Goal: Task Accomplishment & Management: Complete application form

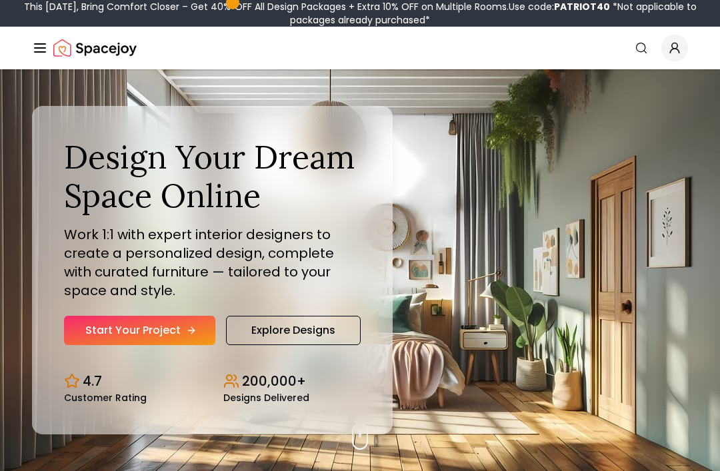
click at [117, 345] on link "Start Your Project" at bounding box center [139, 330] width 151 height 29
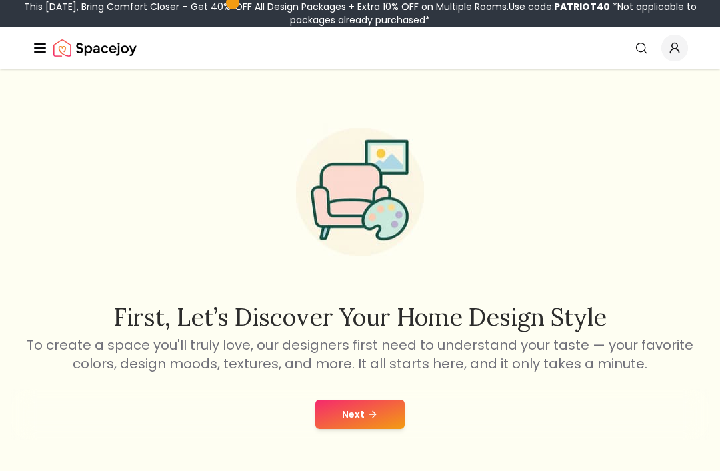
click at [359, 428] on button "Next" at bounding box center [359, 414] width 89 height 29
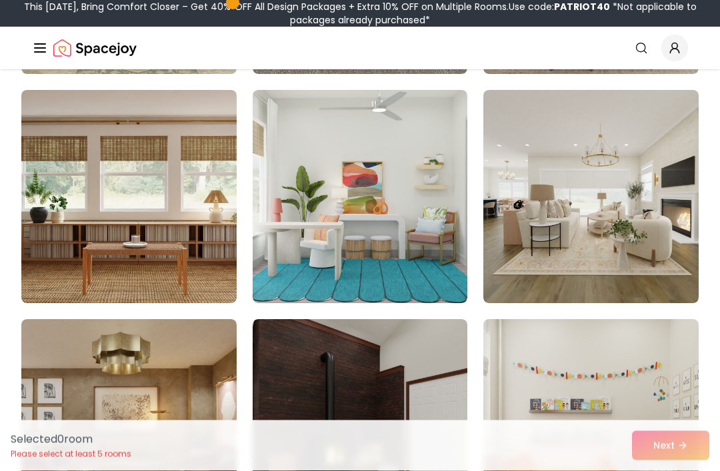
scroll to position [337, 0]
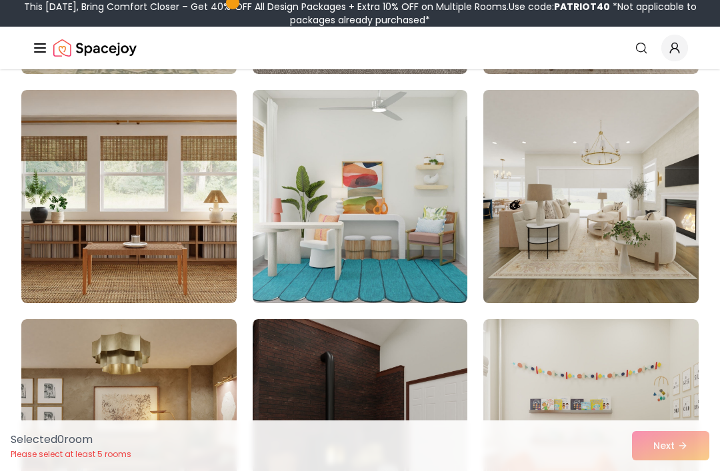
click at [613, 135] on img at bounding box center [591, 197] width 226 height 224
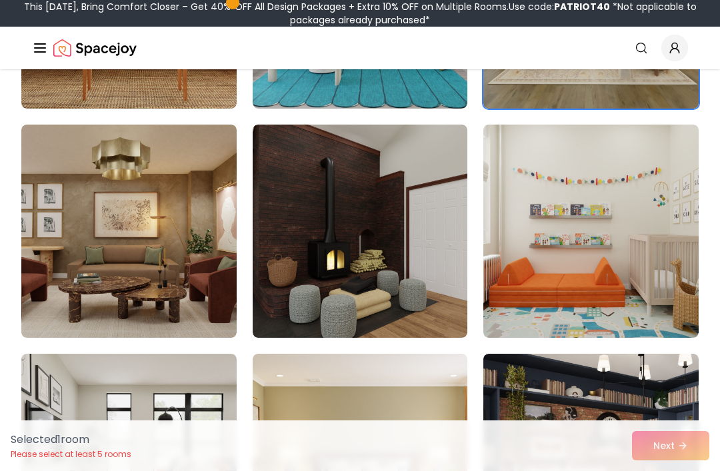
scroll to position [534, 0]
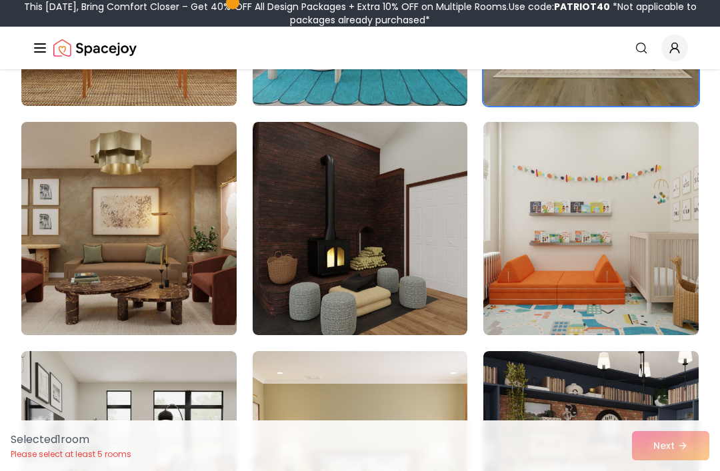
click at [111, 227] on img at bounding box center [129, 229] width 226 height 224
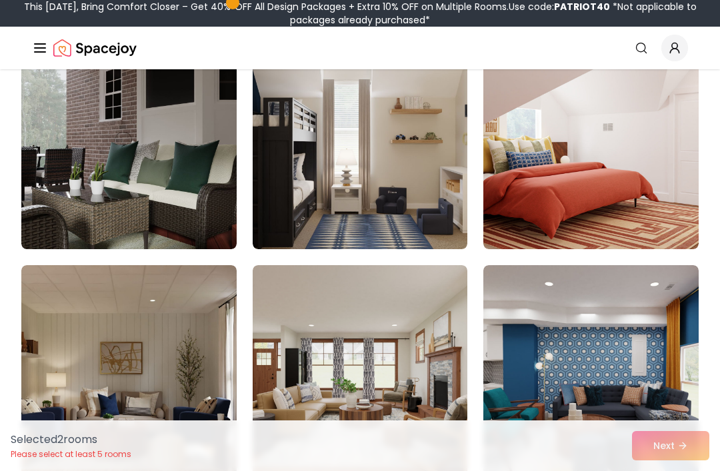
scroll to position [3371, 0]
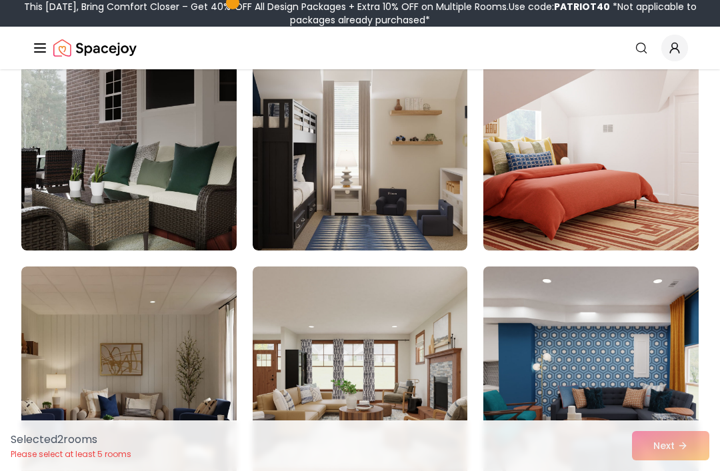
click at [529, 333] on img at bounding box center [591, 373] width 226 height 224
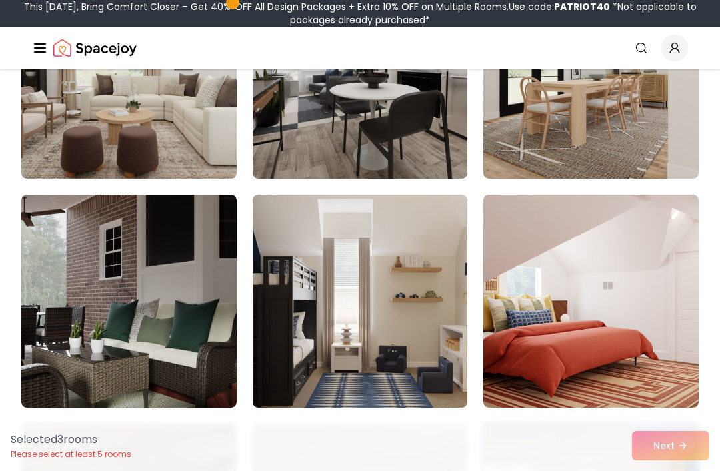
scroll to position [3213, 0]
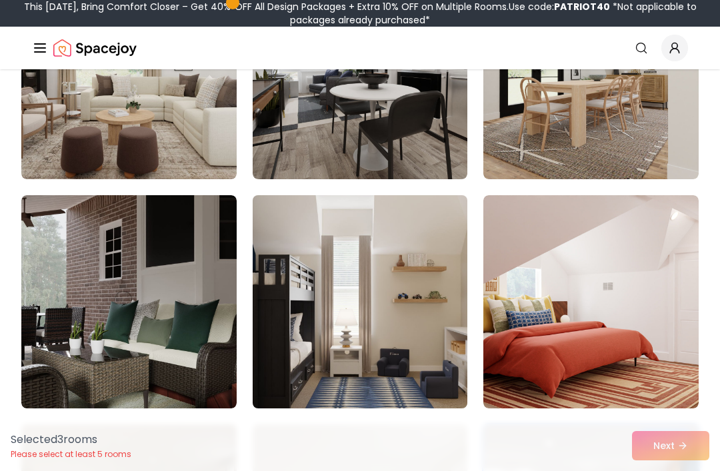
click at [439, 243] on img at bounding box center [360, 302] width 226 height 224
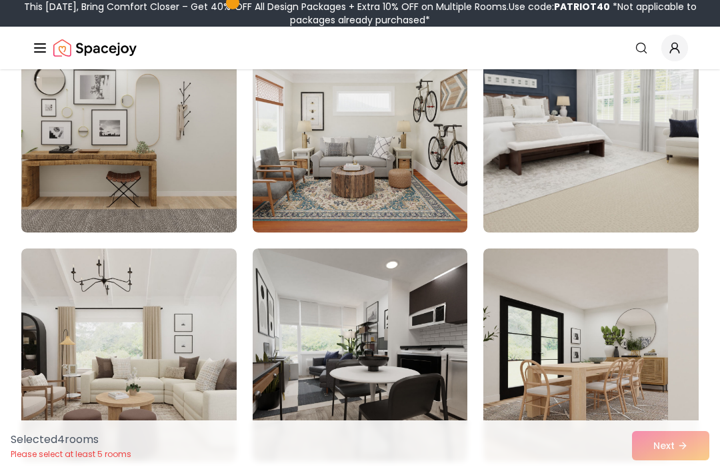
scroll to position [2929, 0]
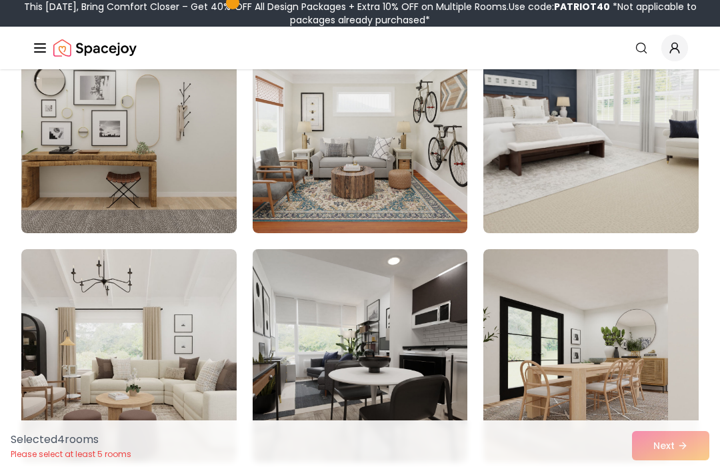
click at [424, 295] on img at bounding box center [360, 356] width 226 height 224
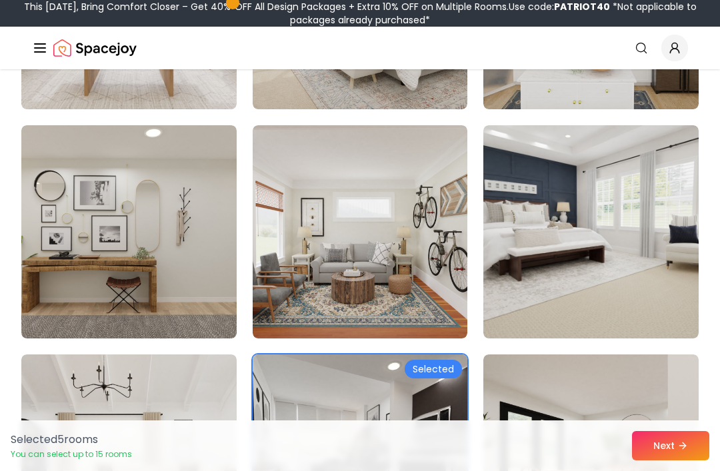
scroll to position [2819, 0]
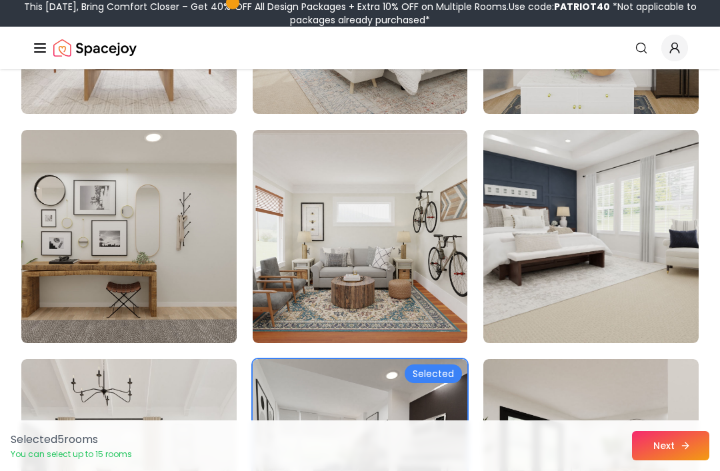
click at [678, 461] on button "Next" at bounding box center [670, 445] width 77 height 29
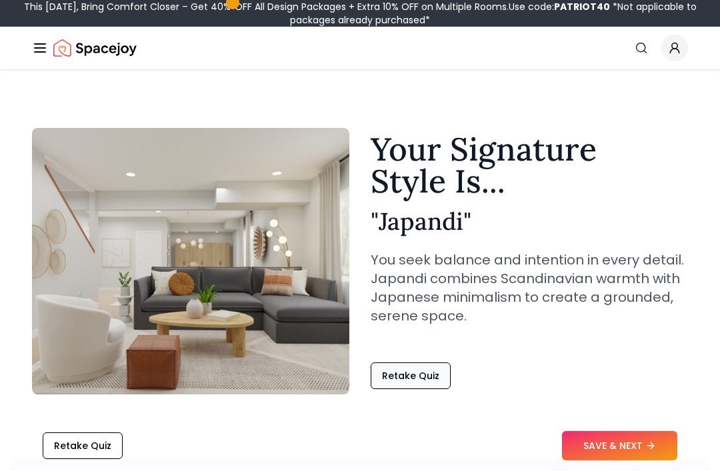
click at [406, 371] on button "Retake Quiz" at bounding box center [411, 376] width 80 height 27
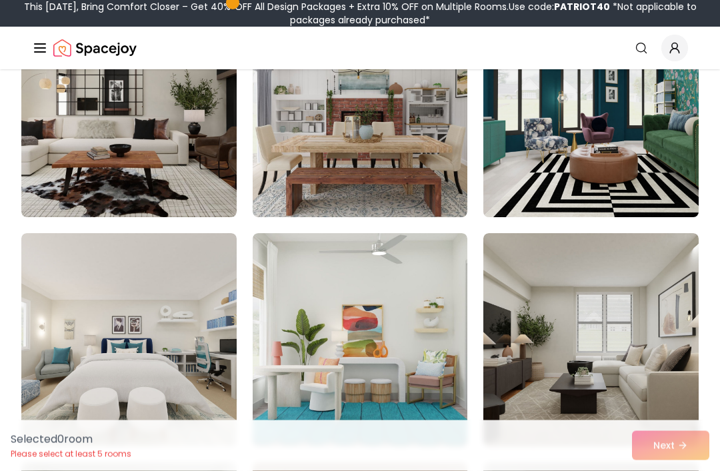
scroll to position [193, 0]
click at [583, 153] on img at bounding box center [591, 111] width 226 height 224
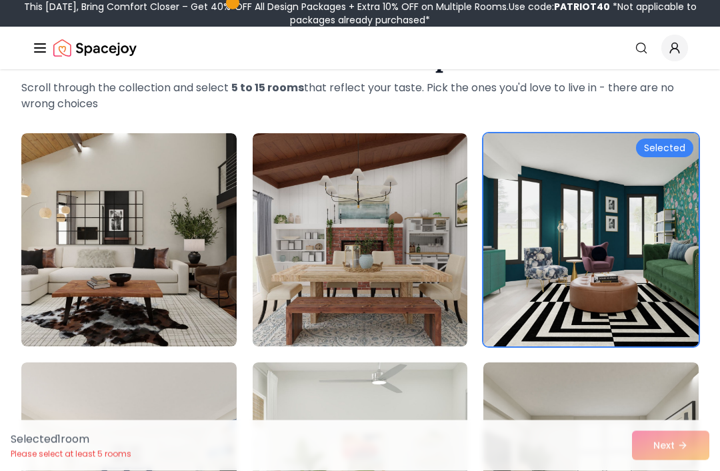
scroll to position [63, 0]
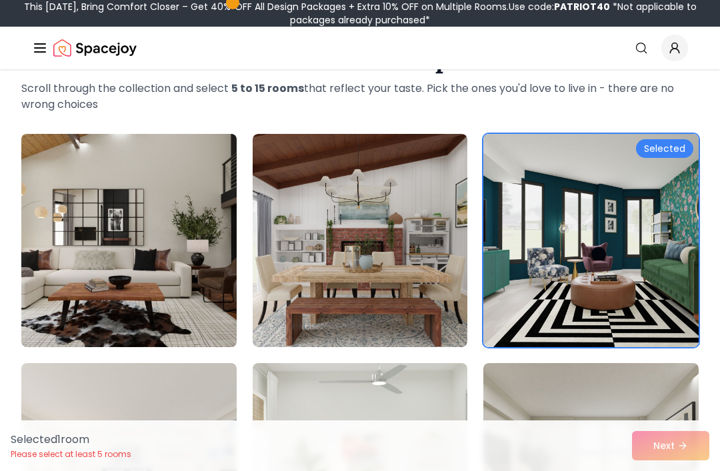
click at [59, 210] on img at bounding box center [129, 241] width 226 height 224
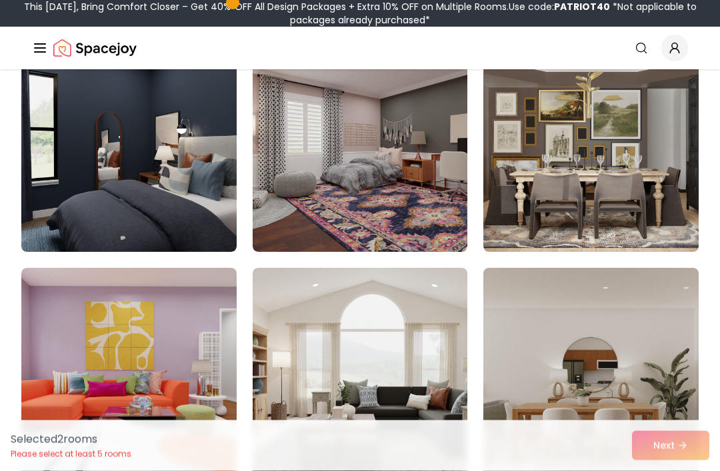
scroll to position [1305, 0]
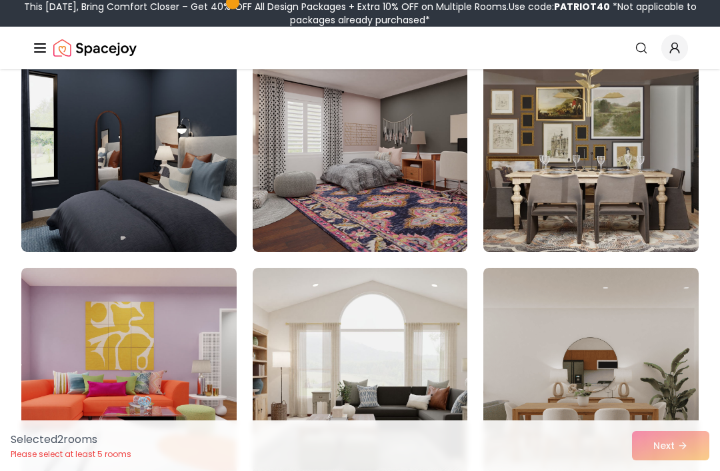
click at [613, 148] on img at bounding box center [591, 145] width 226 height 224
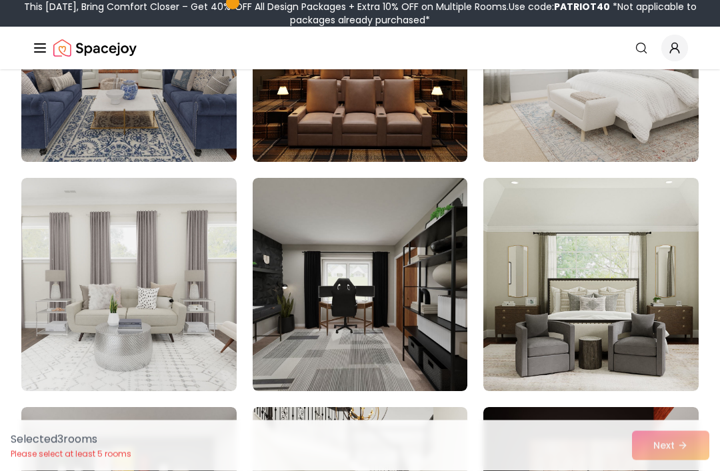
scroll to position [2087, 0]
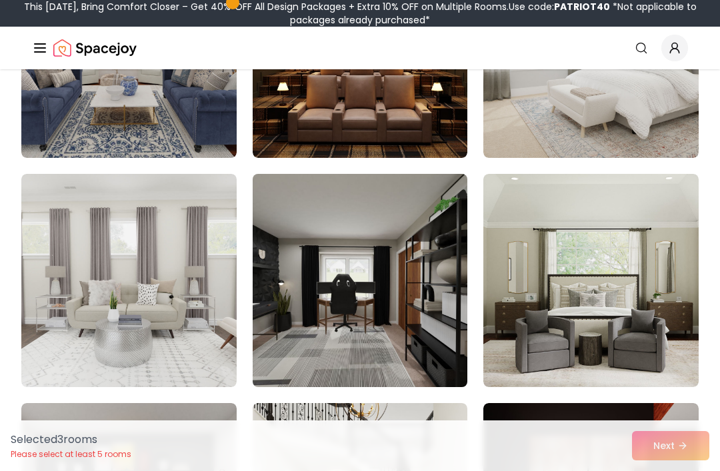
click at [396, 257] on img at bounding box center [360, 281] width 226 height 224
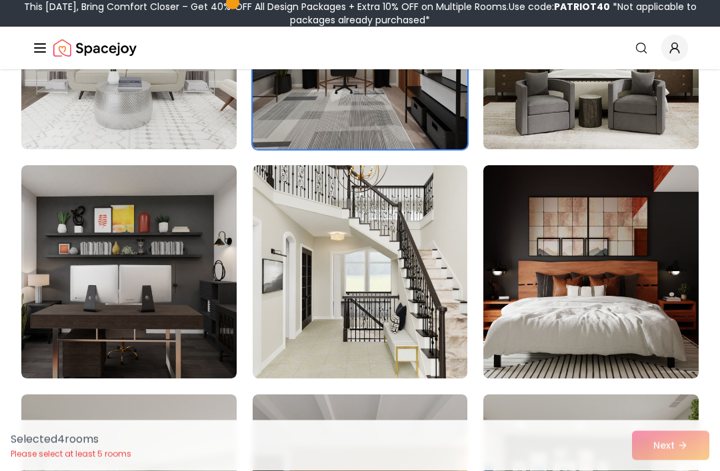
scroll to position [2327, 0]
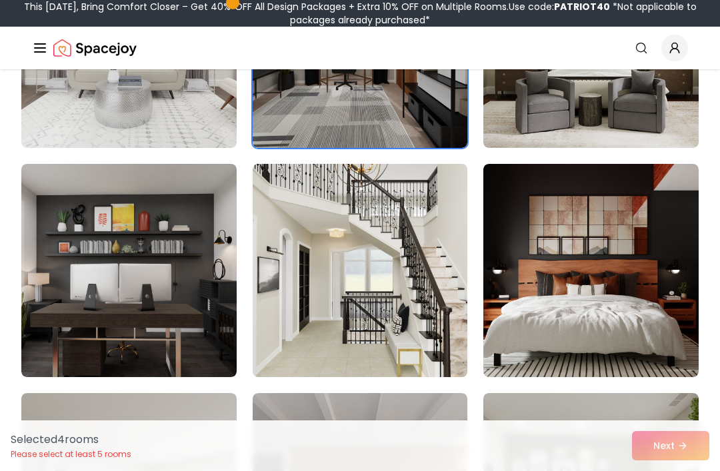
click at [282, 256] on img at bounding box center [360, 271] width 226 height 224
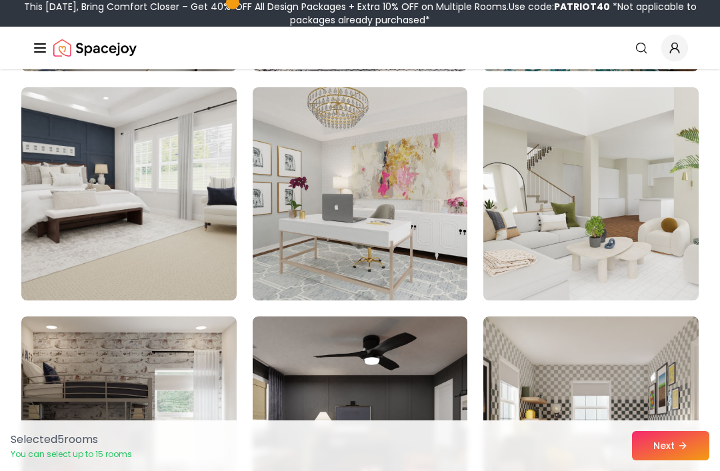
scroll to position [2863, 0]
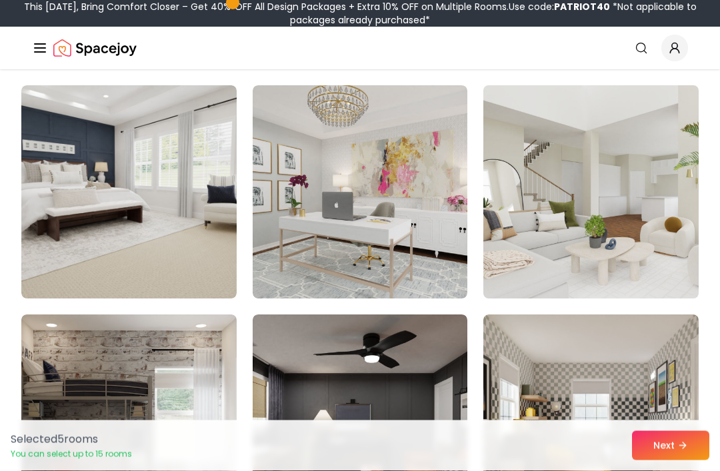
click at [603, 177] on img at bounding box center [591, 193] width 226 height 224
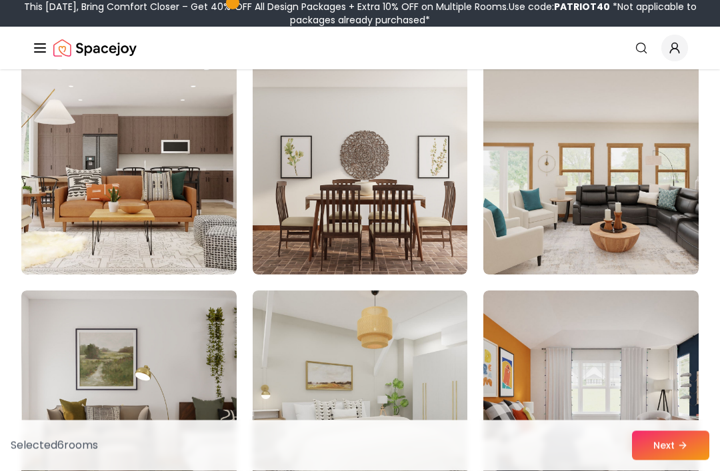
scroll to position [3805, 0]
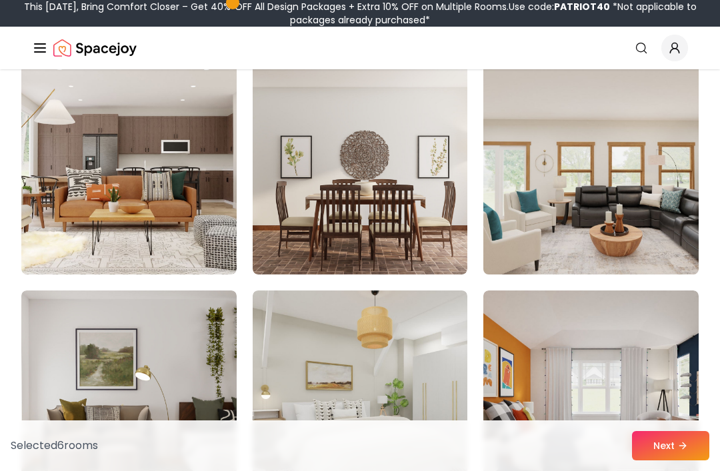
click at [585, 211] on img at bounding box center [591, 168] width 226 height 224
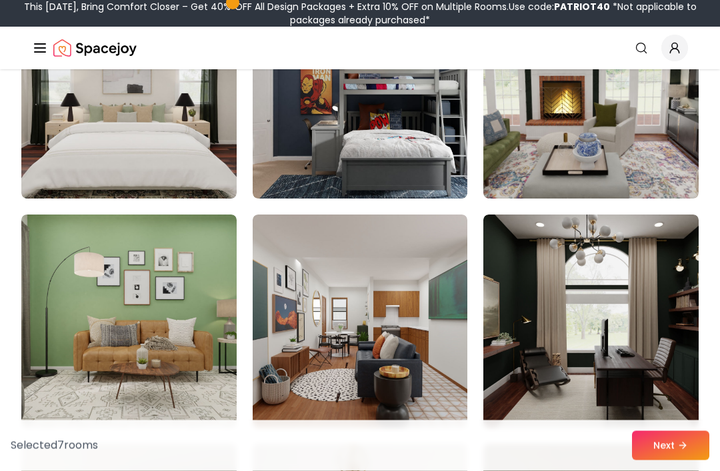
scroll to position [4569, 0]
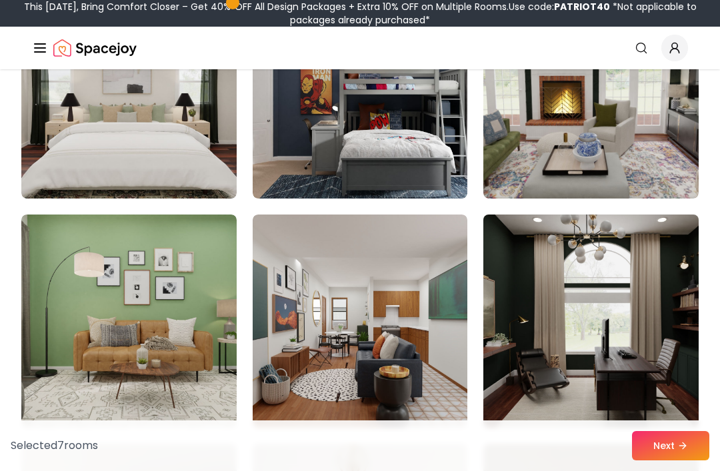
click at [586, 241] on img at bounding box center [591, 321] width 226 height 224
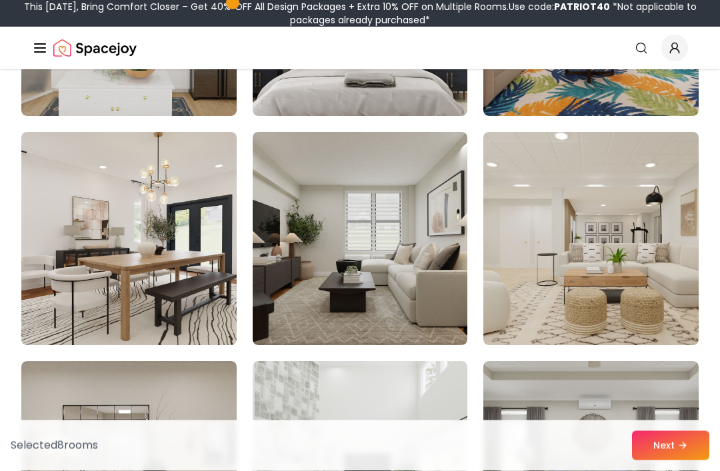
scroll to position [5114, 0]
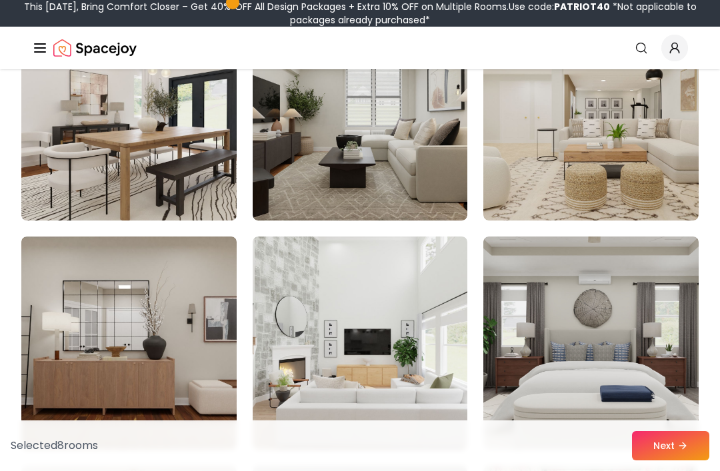
click at [70, 134] on img at bounding box center [129, 114] width 226 height 224
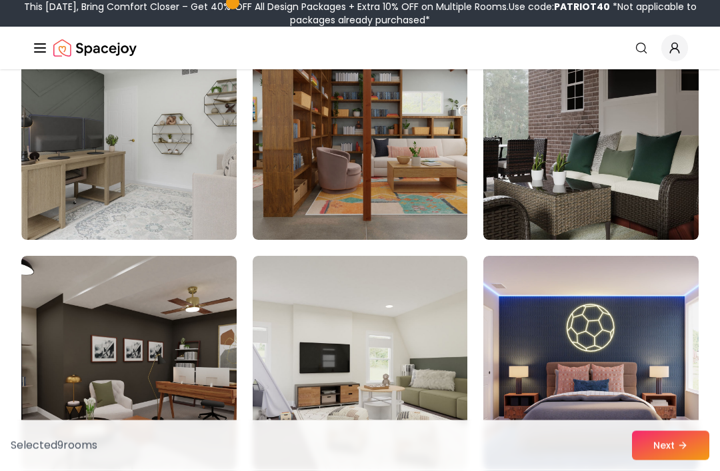
scroll to position [5904, 0]
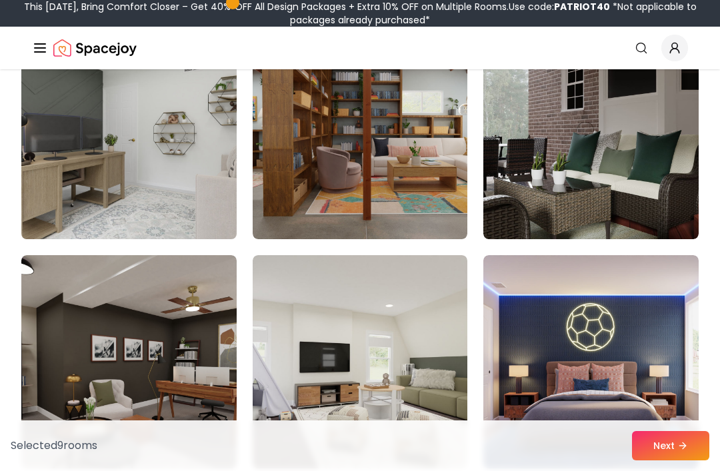
click at [55, 239] on img at bounding box center [129, 133] width 226 height 224
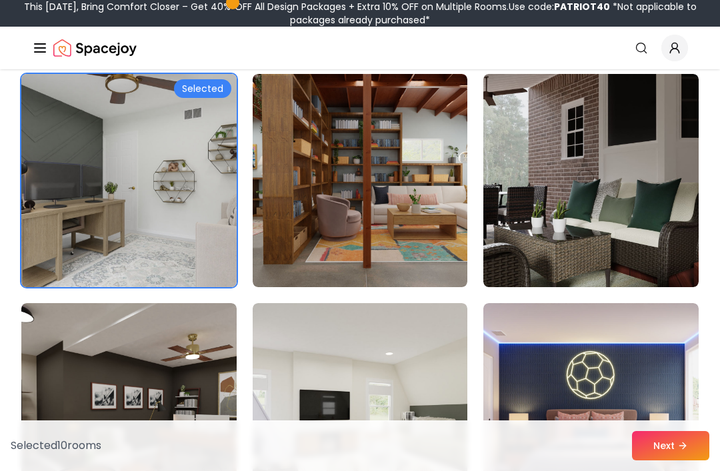
click at [61, 193] on img at bounding box center [129, 181] width 226 height 224
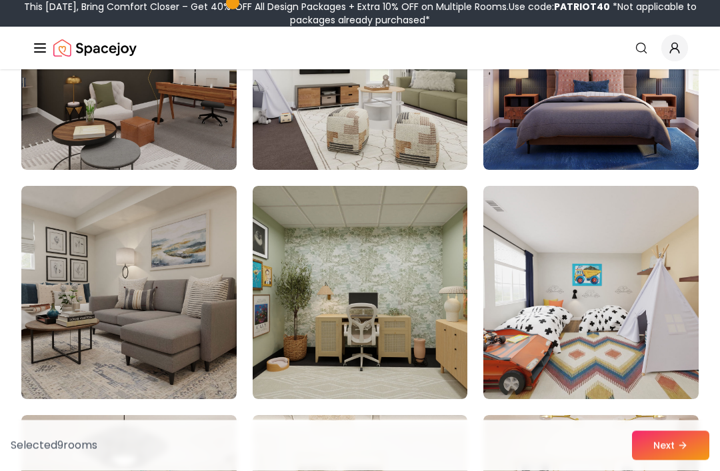
scroll to position [6205, 0]
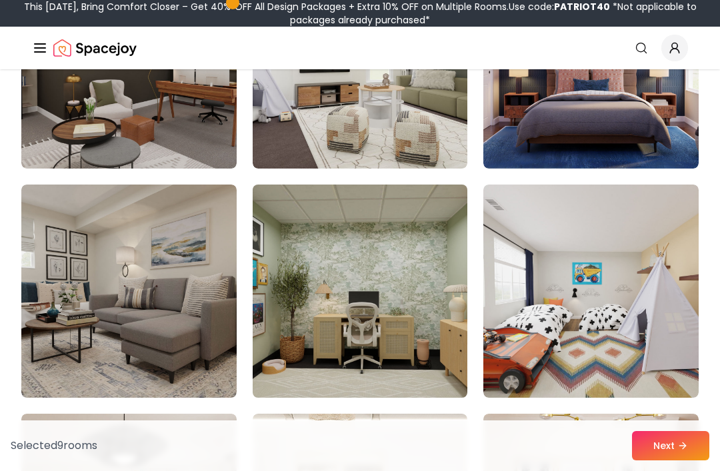
click at [438, 317] on img at bounding box center [360, 291] width 226 height 224
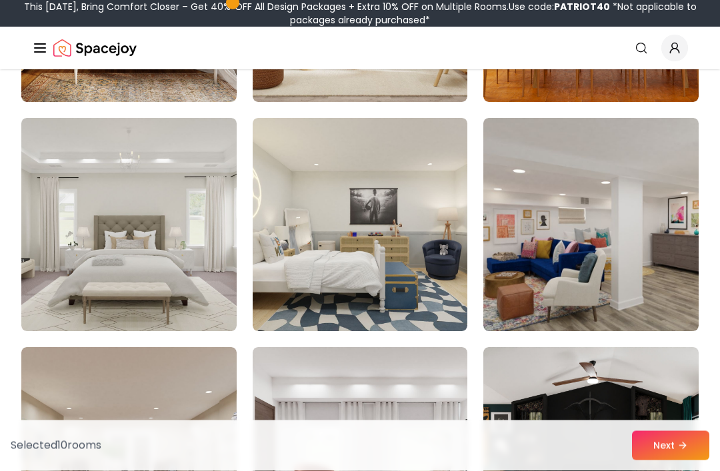
scroll to position [6730, 0]
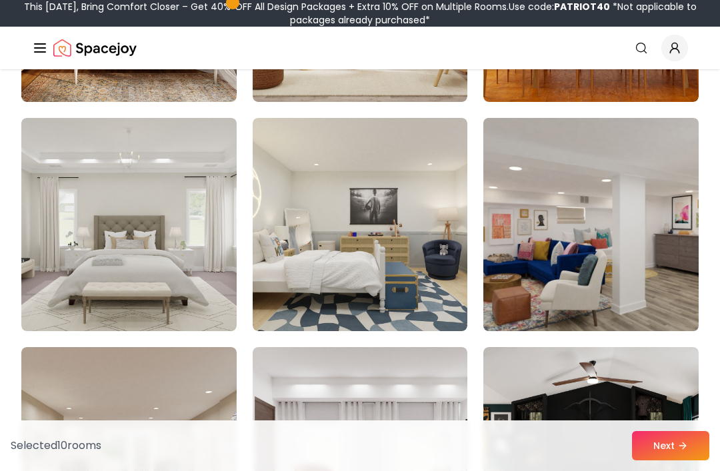
click at [603, 192] on img at bounding box center [591, 225] width 226 height 224
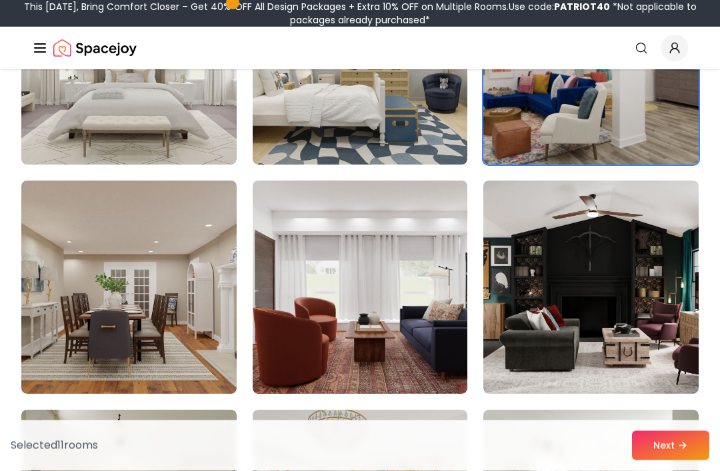
scroll to position [6897, 0]
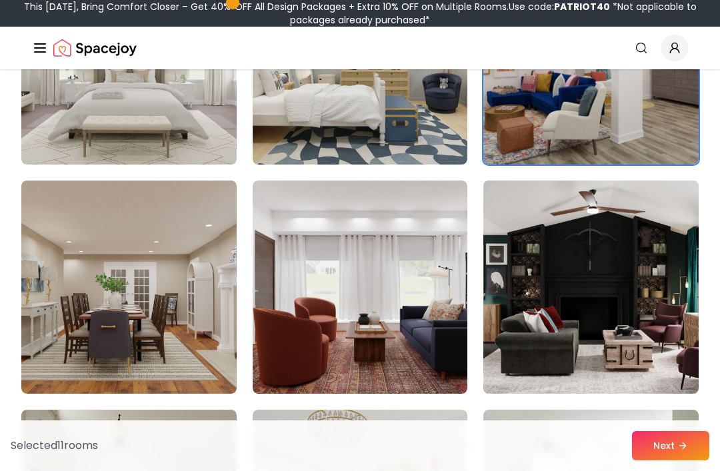
click at [565, 259] on img at bounding box center [591, 287] width 226 height 224
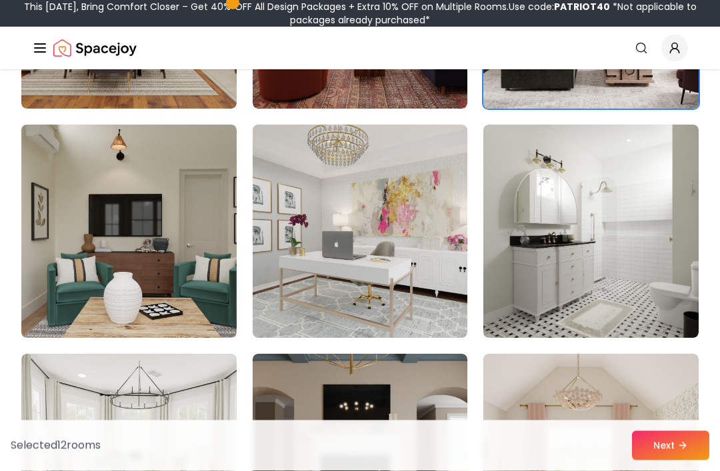
scroll to position [7182, 0]
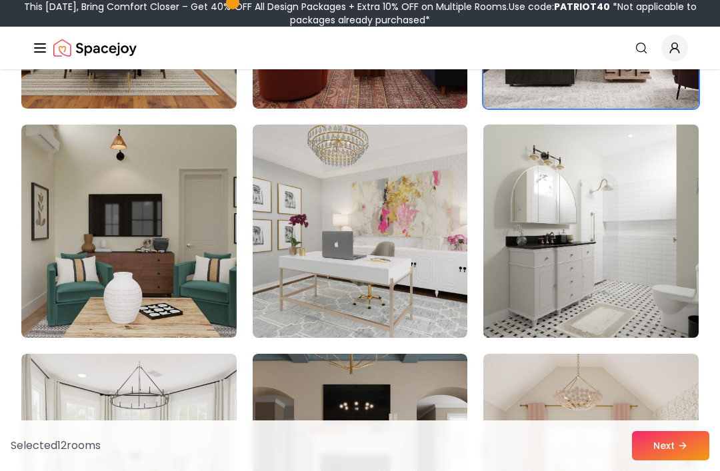
click at [620, 215] on img at bounding box center [591, 231] width 226 height 224
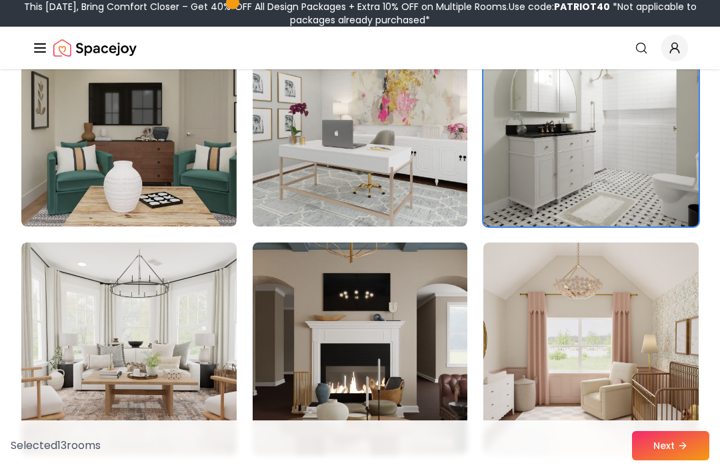
scroll to position [7299, 0]
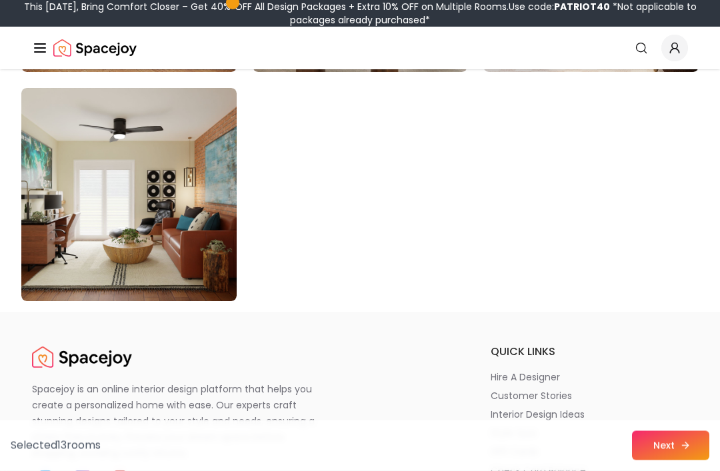
click at [675, 461] on button "Next" at bounding box center [670, 445] width 77 height 29
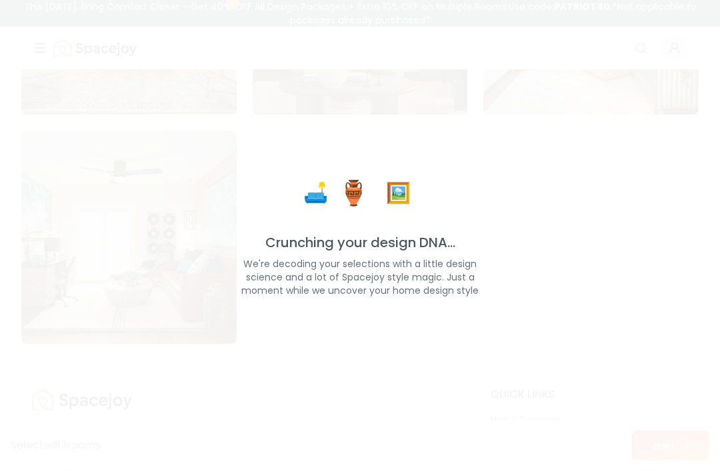
scroll to position [7678, 0]
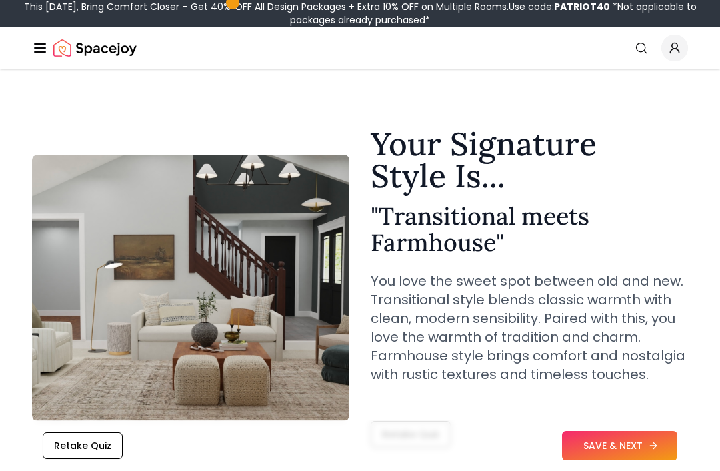
click at [635, 441] on button "SAVE & NEXT" at bounding box center [619, 445] width 115 height 29
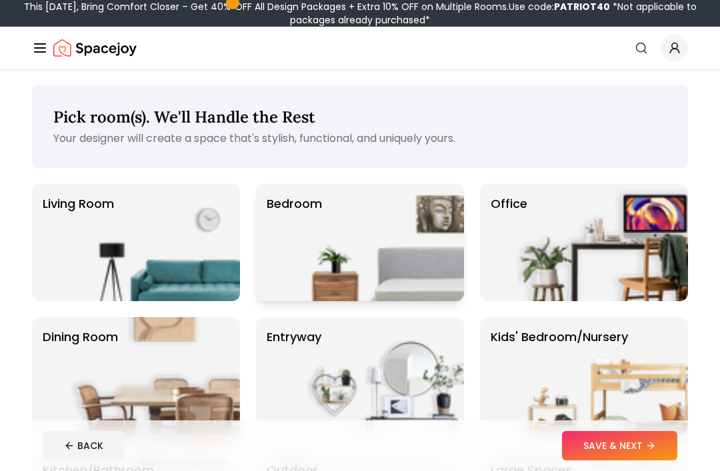
click at [433, 218] on img at bounding box center [378, 242] width 171 height 117
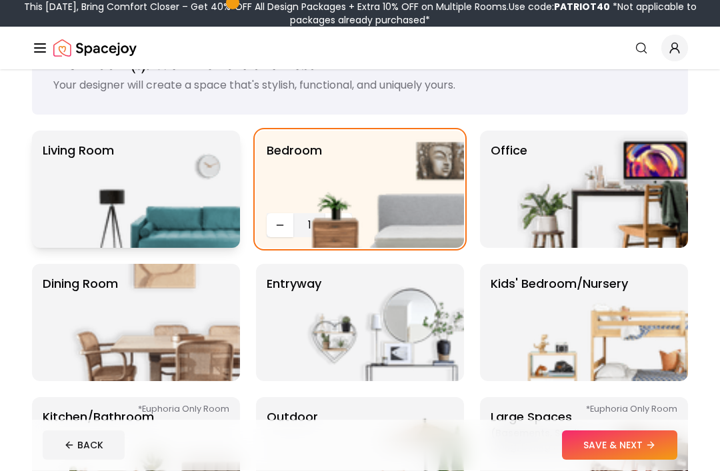
scroll to position [53, 0]
click at [144, 181] on img at bounding box center [154, 189] width 171 height 117
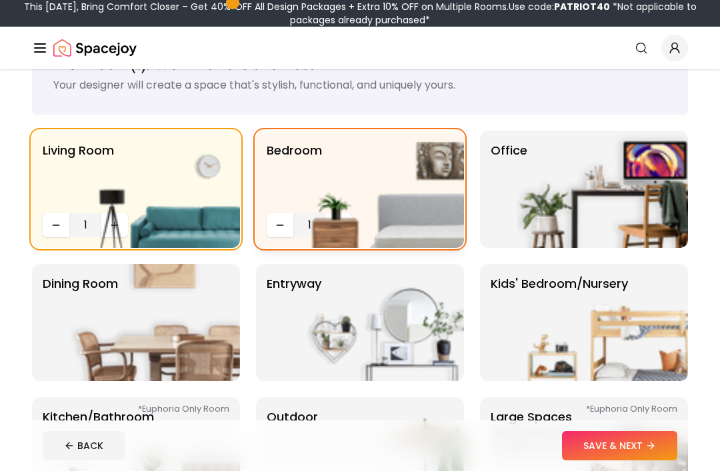
click at [337, 218] on img at bounding box center [378, 189] width 171 height 117
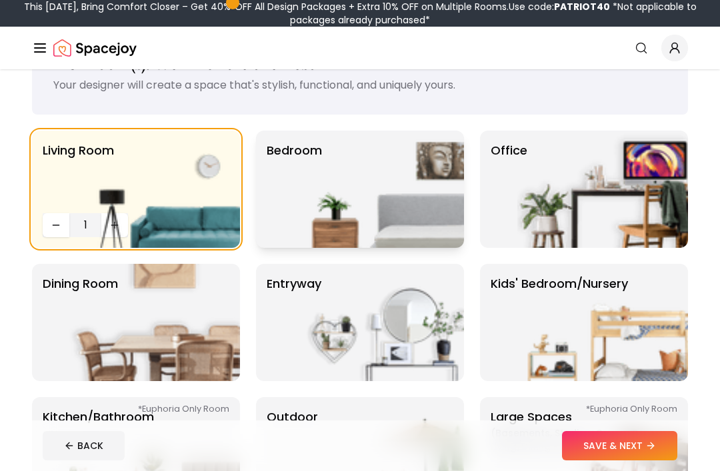
click at [295, 200] on img at bounding box center [378, 189] width 171 height 117
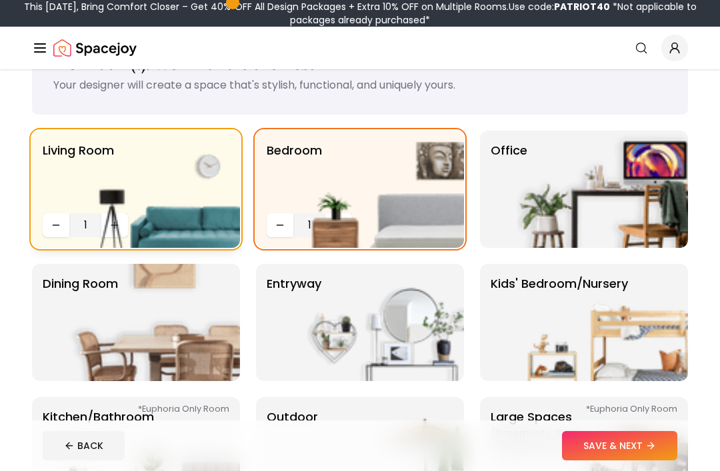
click at [112, 231] on img at bounding box center [154, 189] width 171 height 117
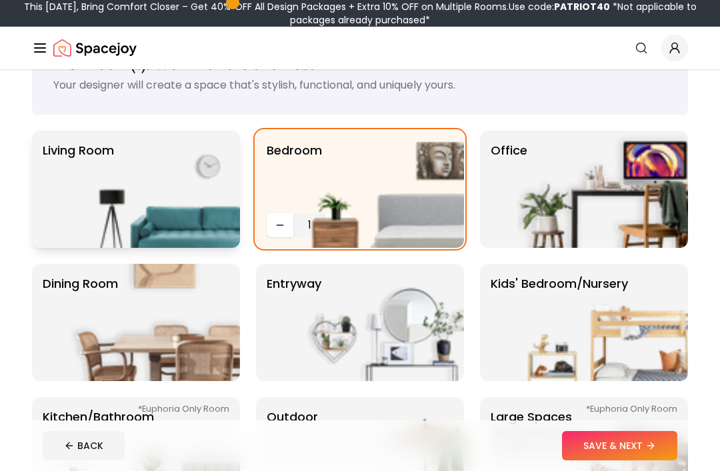
click at [66, 189] on p "Living Room" at bounding box center [78, 189] width 71 height 96
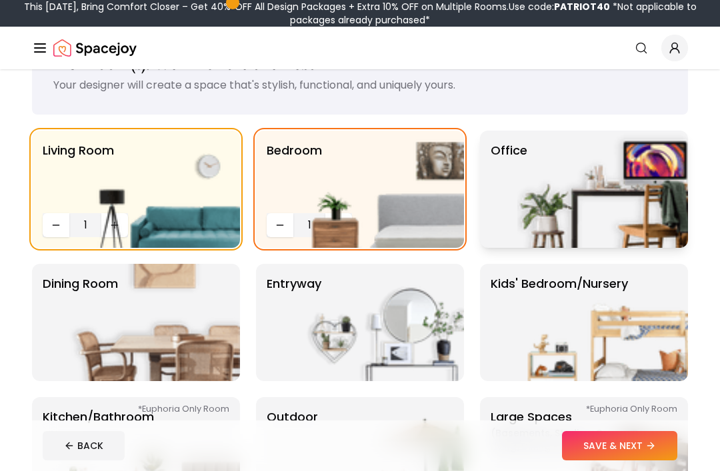
click at [627, 187] on img at bounding box center [602, 189] width 171 height 117
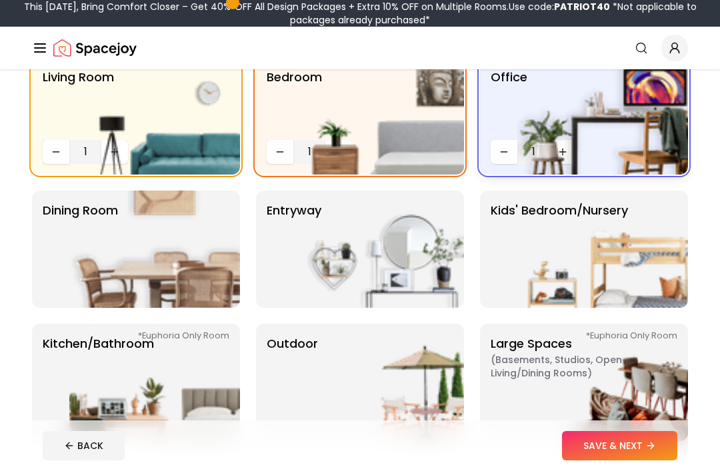
scroll to position [128, 0]
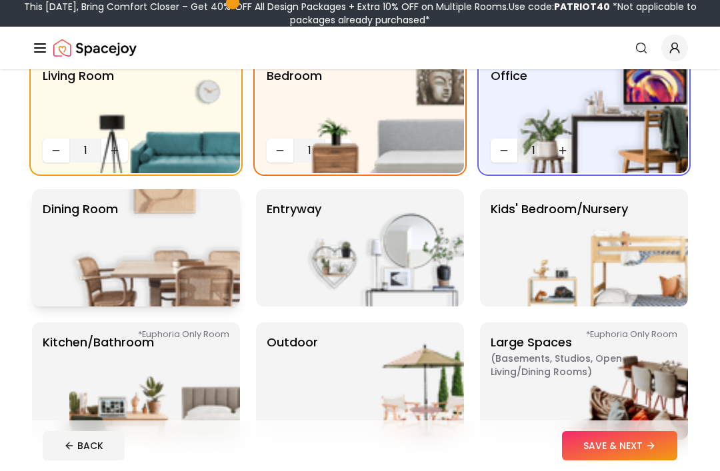
click at [105, 241] on img at bounding box center [154, 247] width 171 height 117
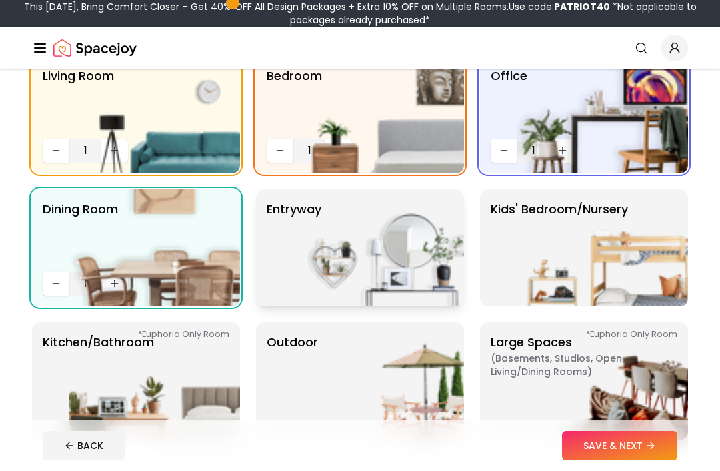
click at [283, 237] on p "entryway" at bounding box center [294, 248] width 55 height 96
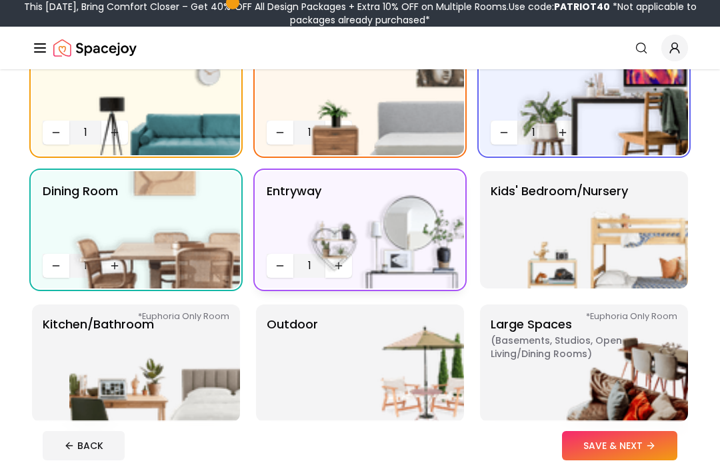
scroll to position [147, 0]
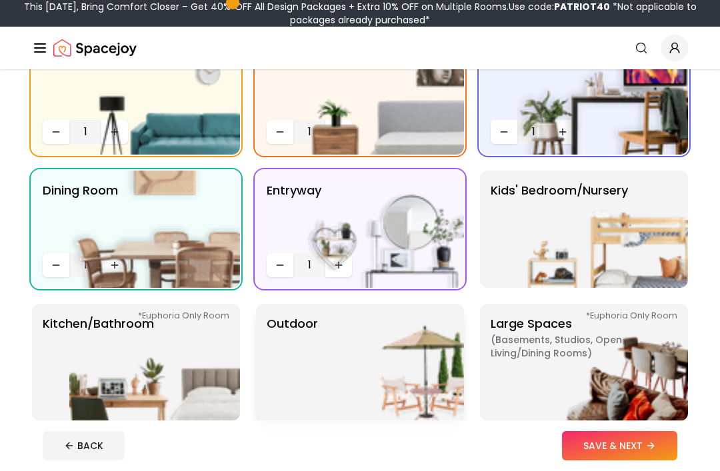
click at [397, 360] on img at bounding box center [378, 362] width 171 height 117
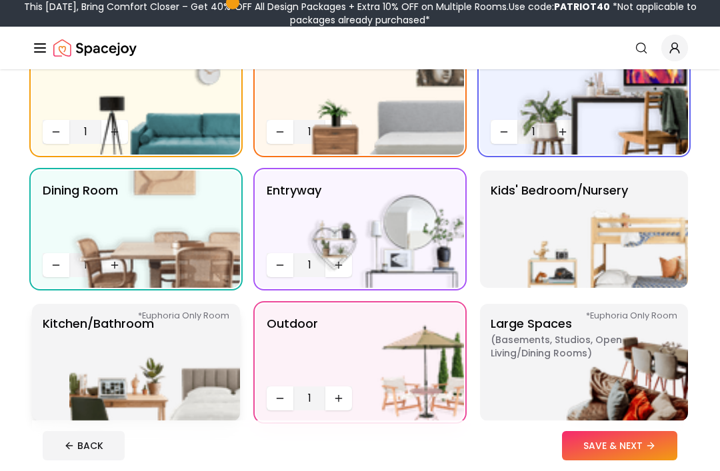
click at [149, 331] on img at bounding box center [154, 362] width 171 height 117
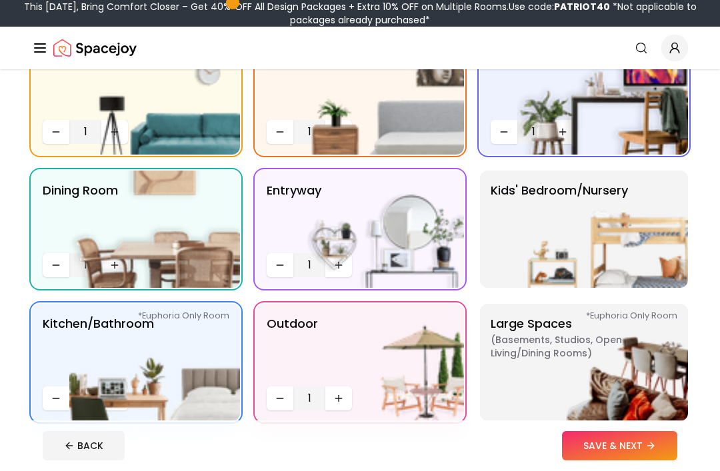
click at [341, 400] on img at bounding box center [378, 362] width 171 height 117
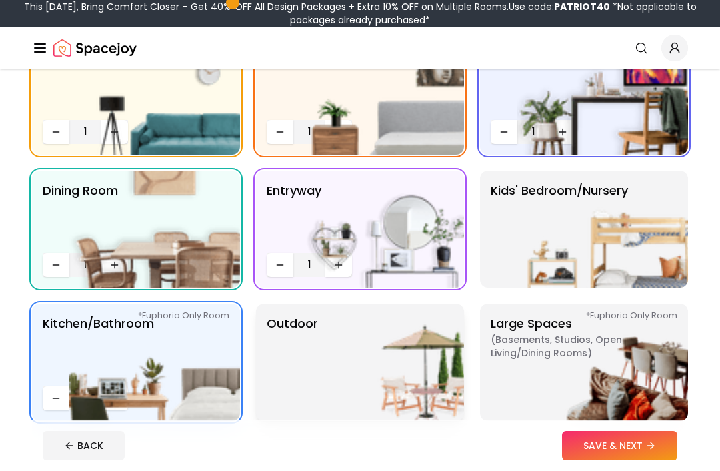
click at [294, 381] on img at bounding box center [378, 362] width 171 height 117
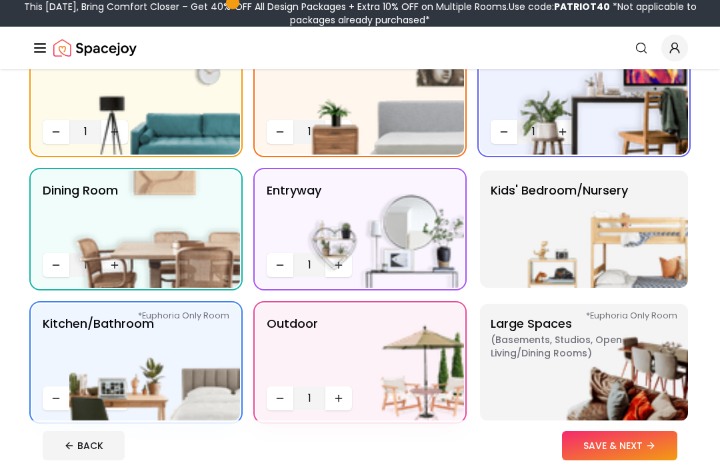
click at [339, 399] on img at bounding box center [378, 362] width 171 height 117
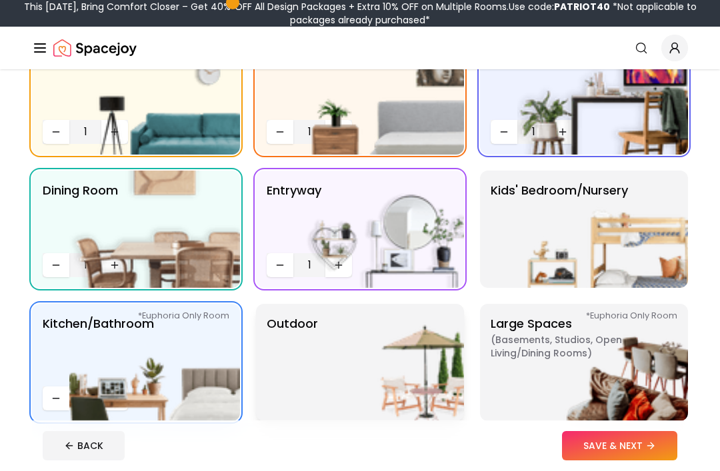
click at [315, 371] on img at bounding box center [378, 362] width 171 height 117
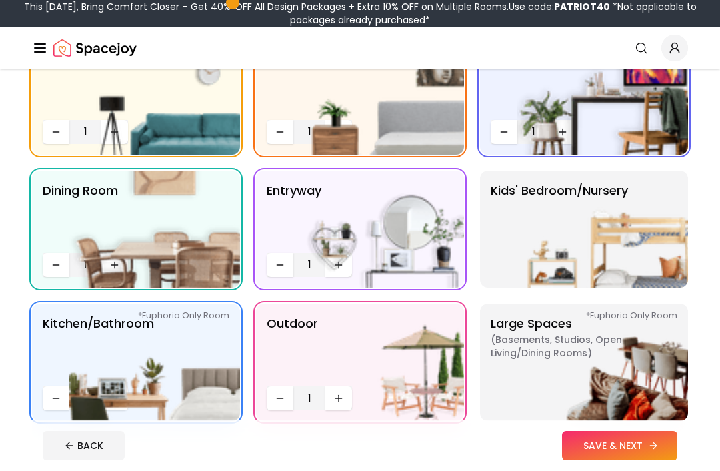
click at [621, 461] on button "SAVE & NEXT" at bounding box center [619, 445] width 115 height 29
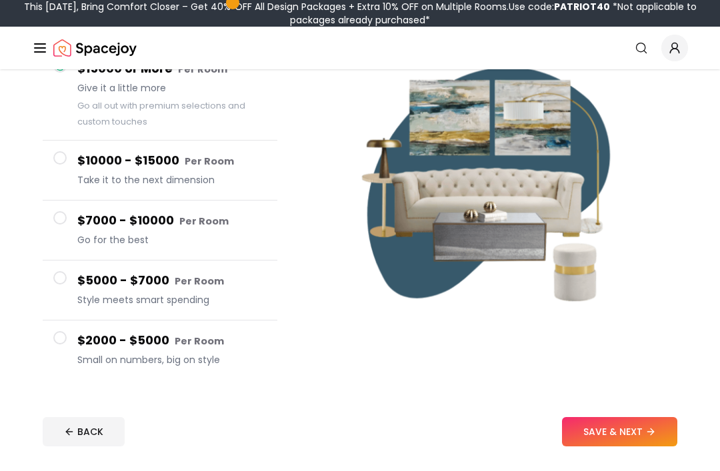
scroll to position [147, 0]
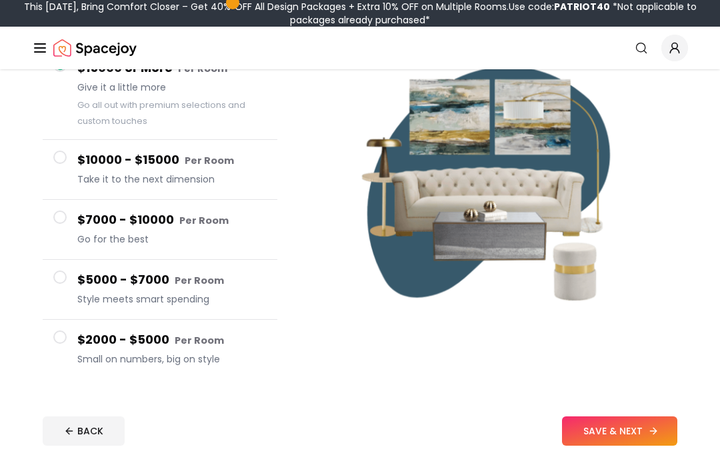
click at [613, 431] on button "SAVE & NEXT" at bounding box center [619, 431] width 115 height 29
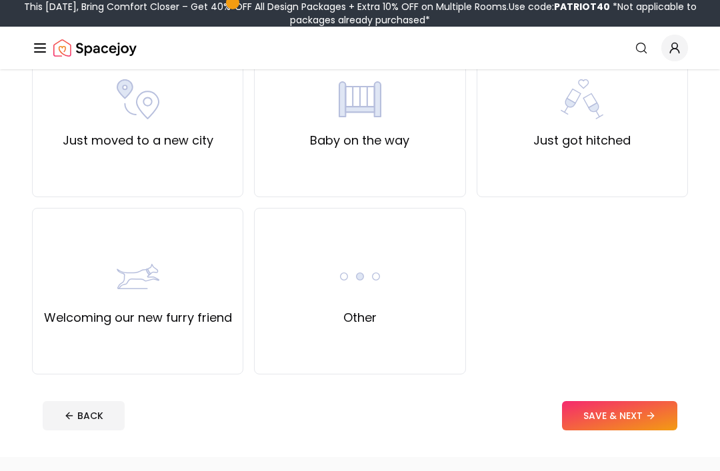
scroll to position [498, 0]
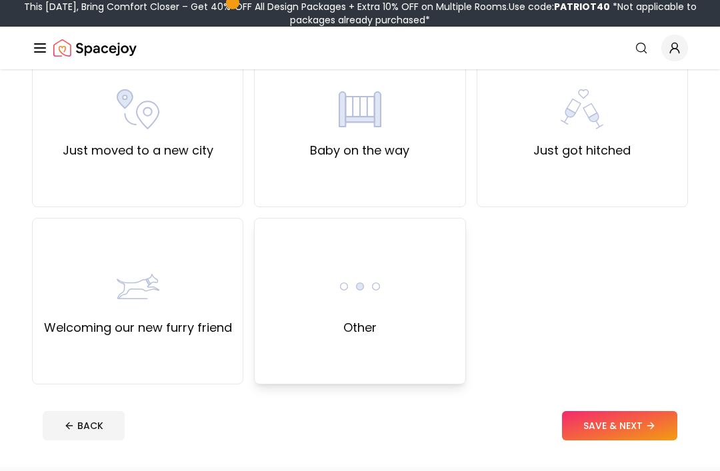
click at [325, 259] on div "Other" at bounding box center [359, 301] width 211 height 167
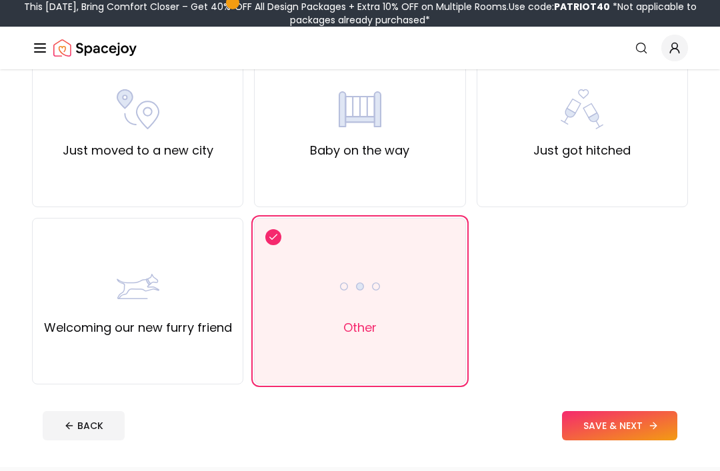
click at [627, 423] on button "SAVE & NEXT" at bounding box center [619, 425] width 115 height 29
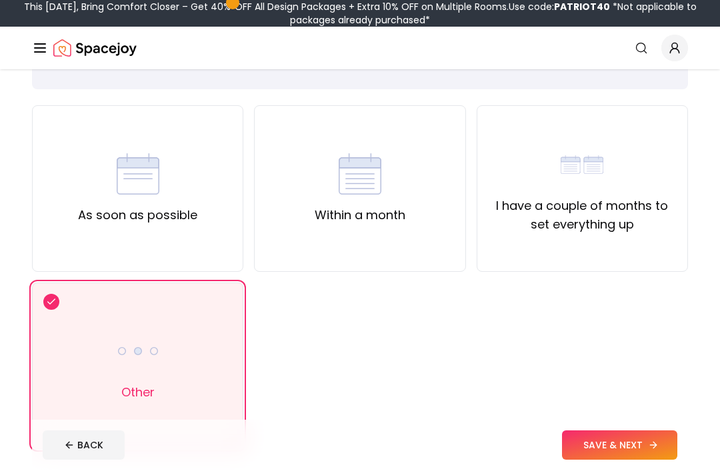
click at [629, 461] on button "SAVE & NEXT" at bounding box center [619, 445] width 115 height 29
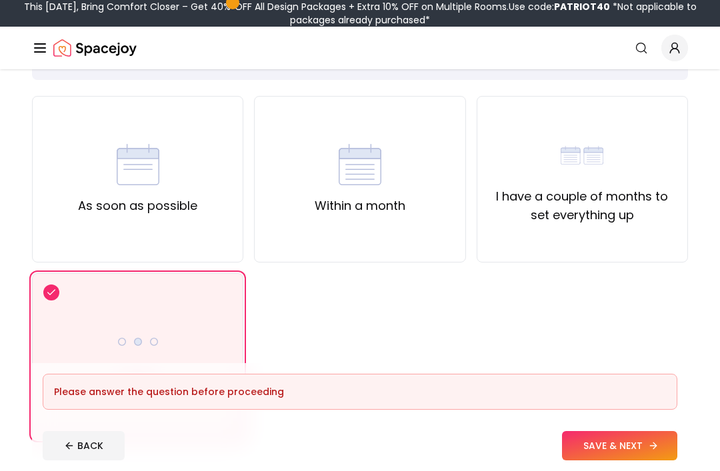
scroll to position [98, 0]
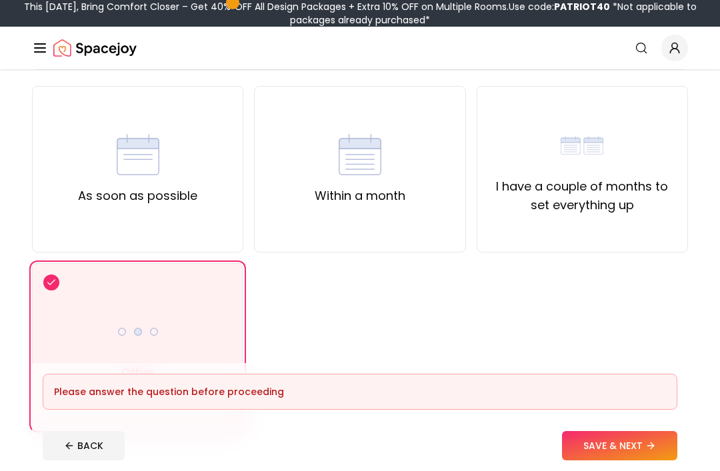
click at [46, 280] on icon at bounding box center [51, 283] width 11 height 16
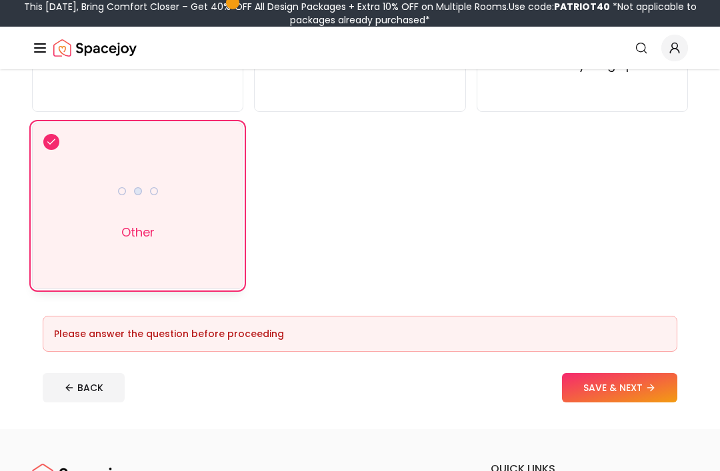
scroll to position [239, 0]
click at [617, 379] on button "SAVE & NEXT" at bounding box center [619, 387] width 115 height 29
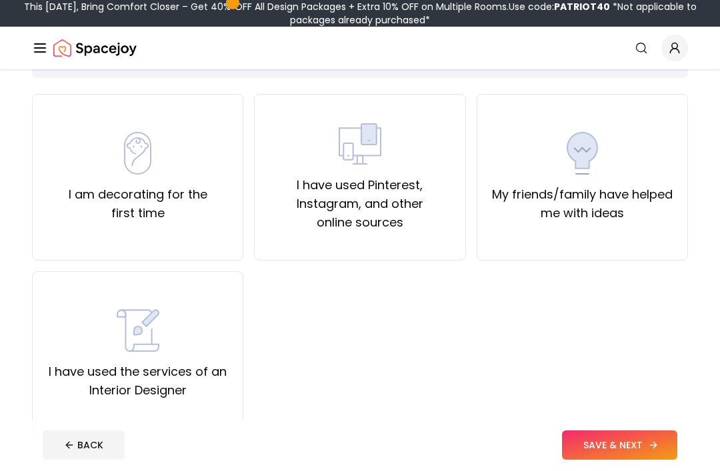
scroll to position [87, 0]
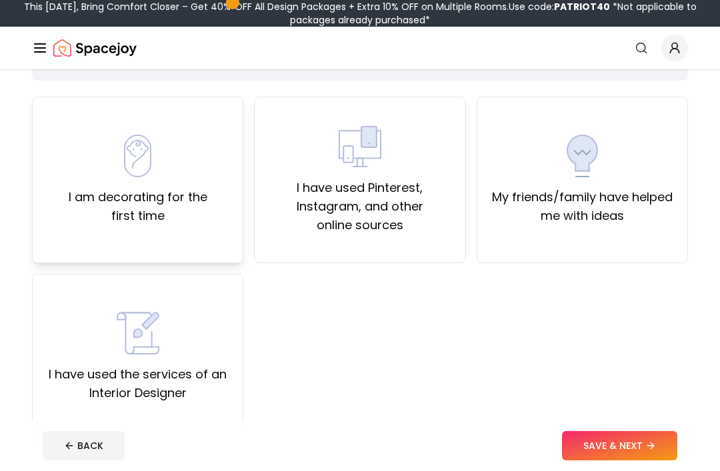
click at [105, 145] on div "I am decorating for the first time" at bounding box center [137, 180] width 189 height 91
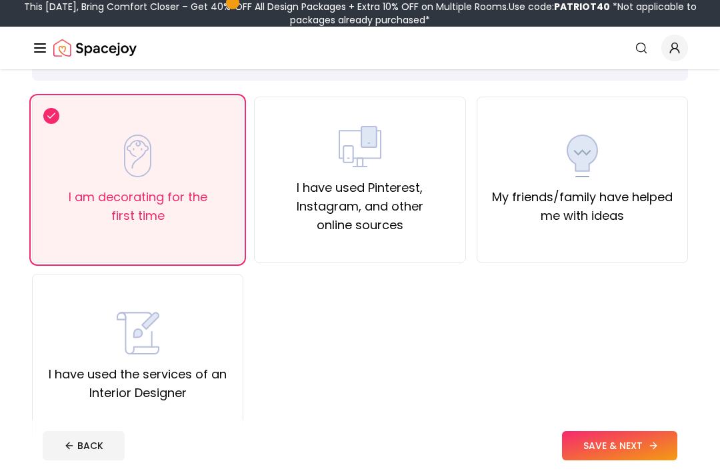
click at [621, 461] on button "SAVE & NEXT" at bounding box center [619, 445] width 115 height 29
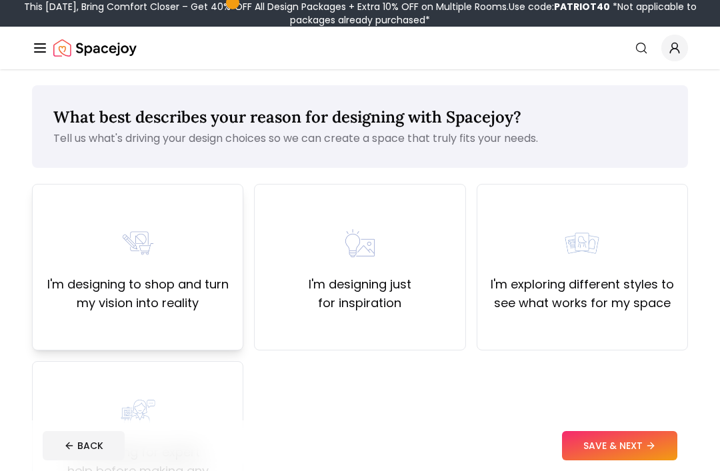
click at [94, 205] on div "I'm designing to shop and turn my vision into reality" at bounding box center [137, 267] width 211 height 167
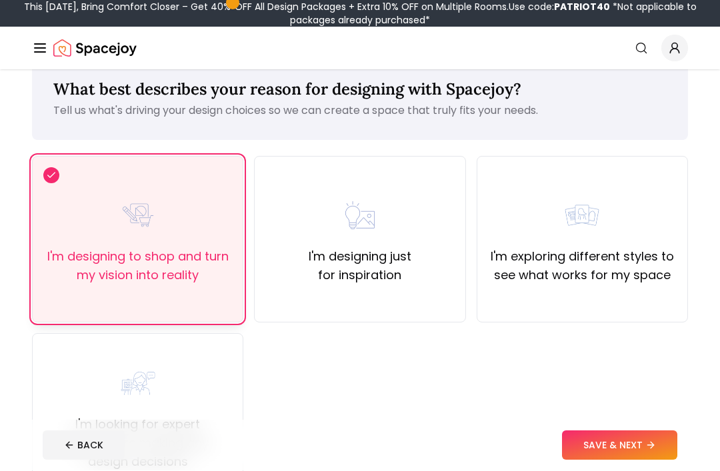
scroll to position [31, 0]
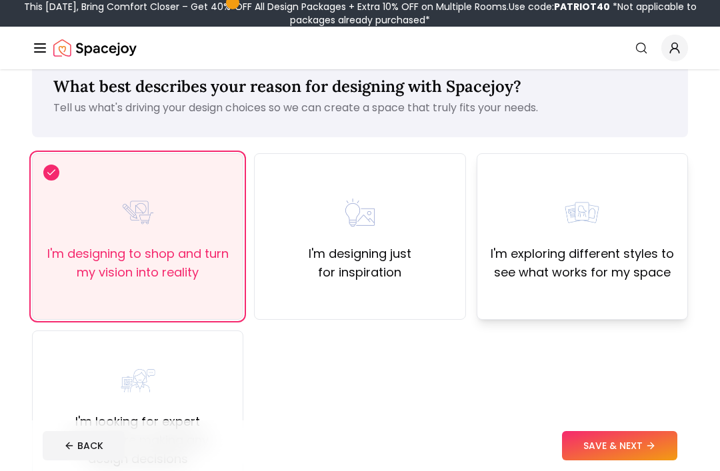
click at [656, 211] on div "I'm exploring different styles to see what works for my space" at bounding box center [582, 236] width 189 height 91
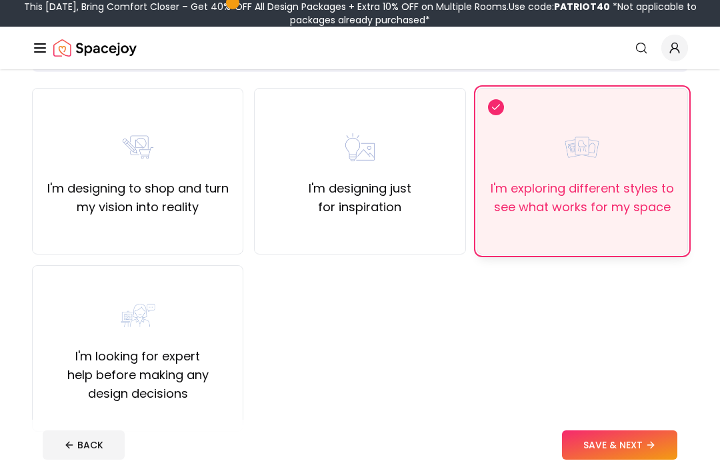
scroll to position [96, 0]
click at [294, 152] on div "I'm designing just for inspiration" at bounding box center [359, 171] width 189 height 91
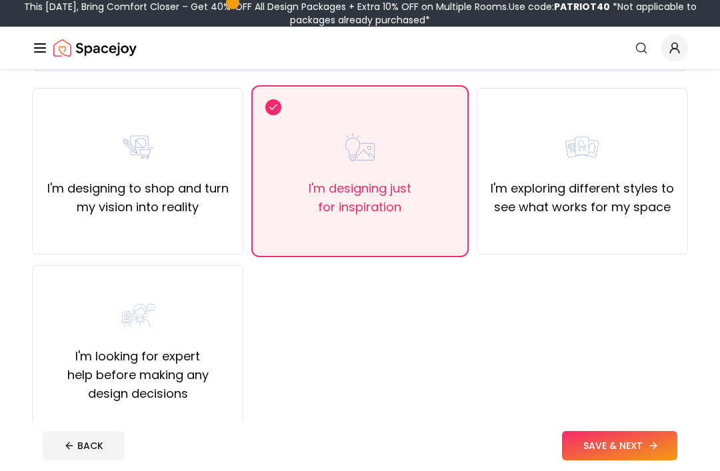
click at [622, 461] on button "SAVE & NEXT" at bounding box center [619, 445] width 115 height 29
